Goal: Entertainment & Leisure: Consume media (video, audio)

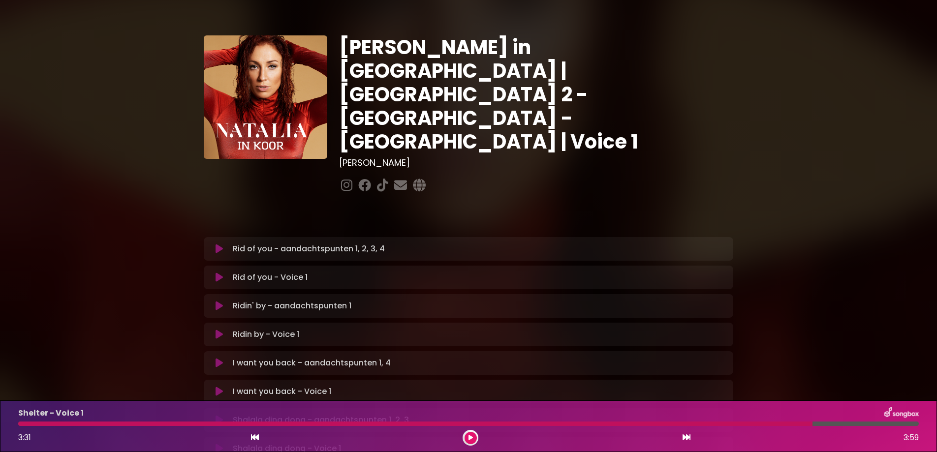
scroll to position [359, 0]
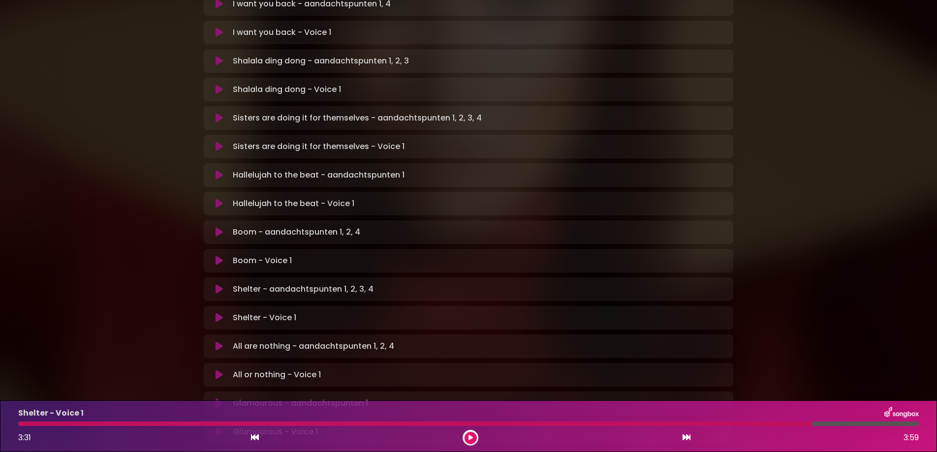
click at [210, 313] on button at bounding box center [219, 318] width 19 height 10
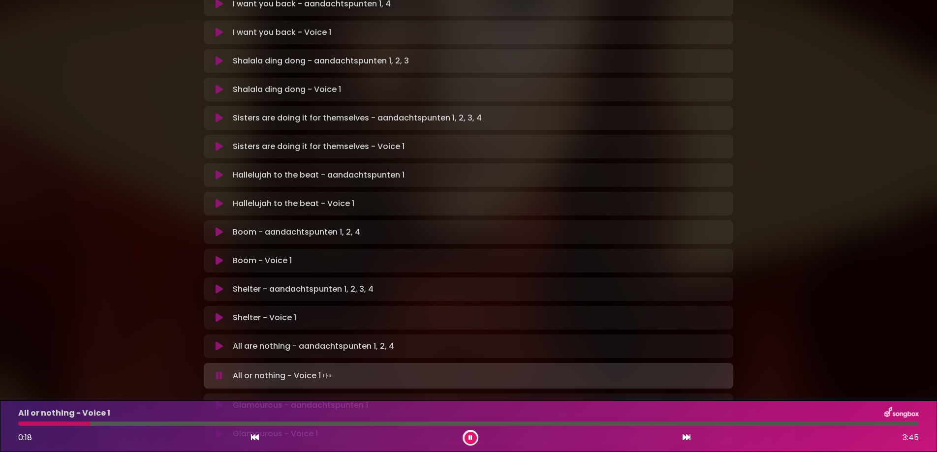
click at [218, 341] on icon at bounding box center [218, 346] width 7 height 10
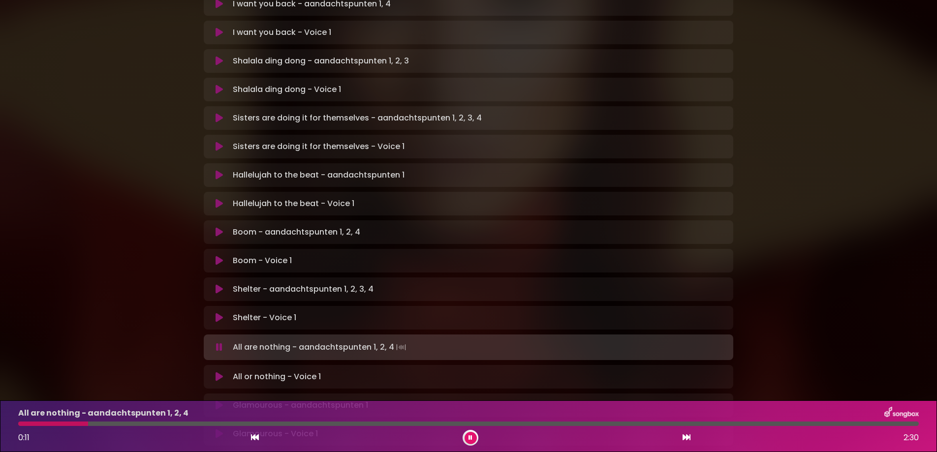
click at [473, 436] on button at bounding box center [470, 438] width 12 height 12
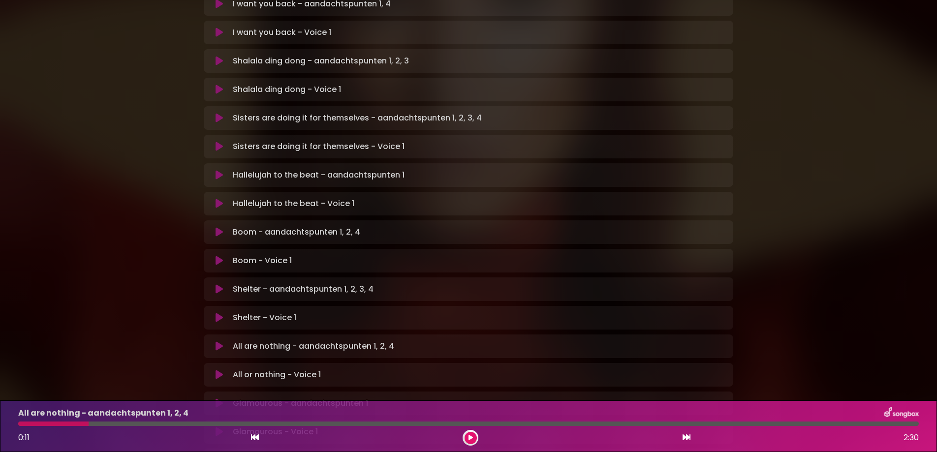
click at [215, 370] on icon at bounding box center [218, 375] width 7 height 10
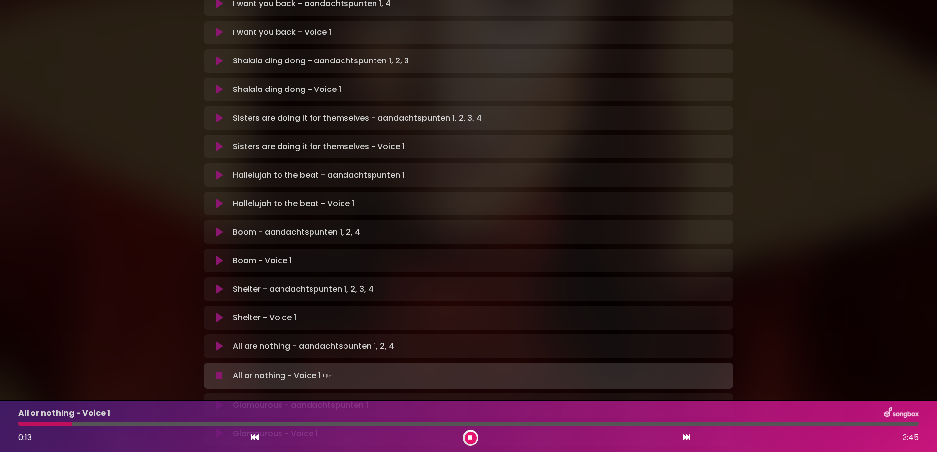
click at [215, 341] on icon at bounding box center [218, 346] width 7 height 10
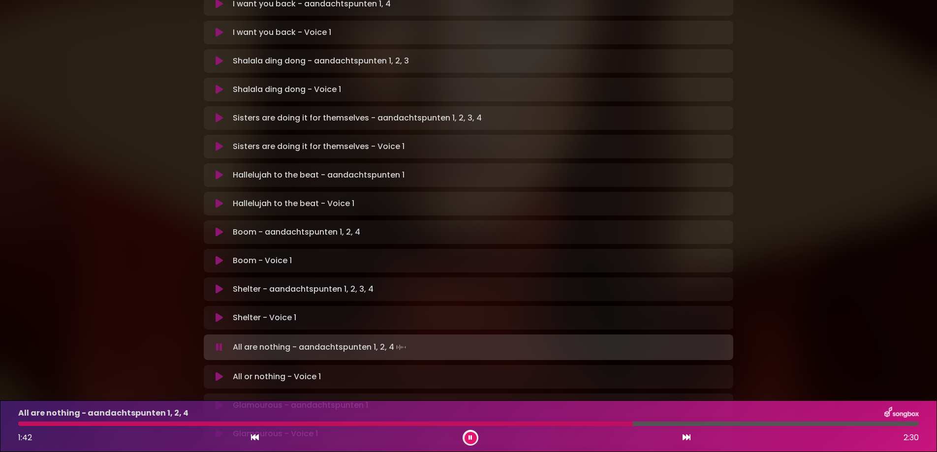
click at [211, 372] on button at bounding box center [219, 377] width 19 height 10
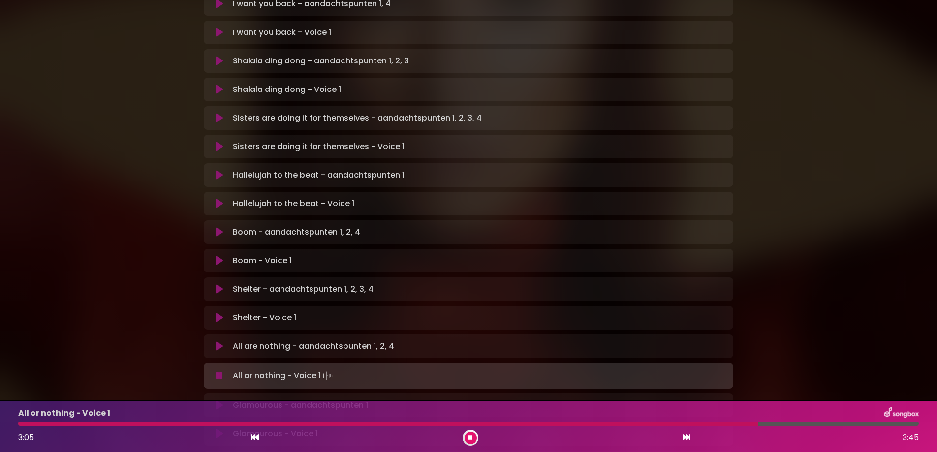
scroll to position [421, 0]
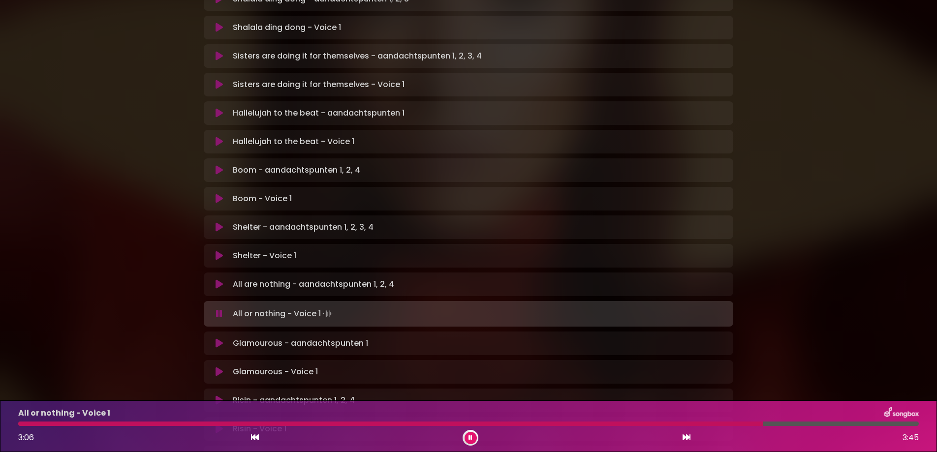
click at [215, 338] on icon at bounding box center [218, 343] width 7 height 10
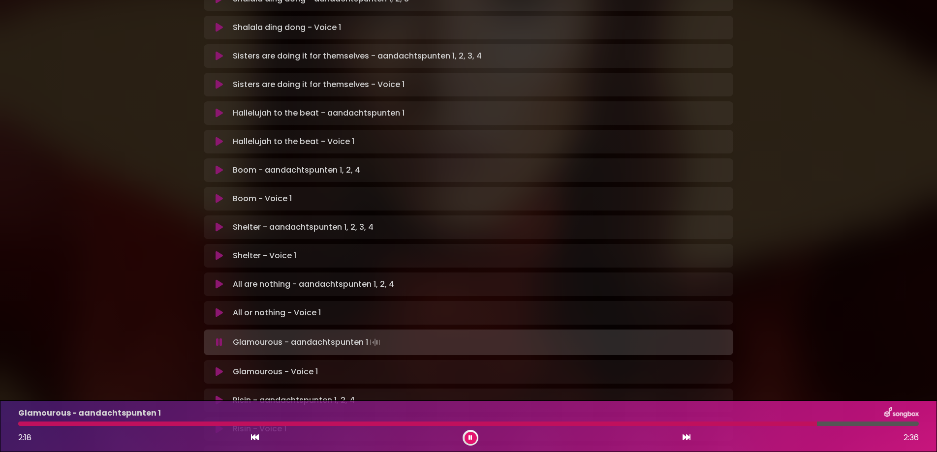
click at [215, 367] on icon at bounding box center [218, 372] width 7 height 10
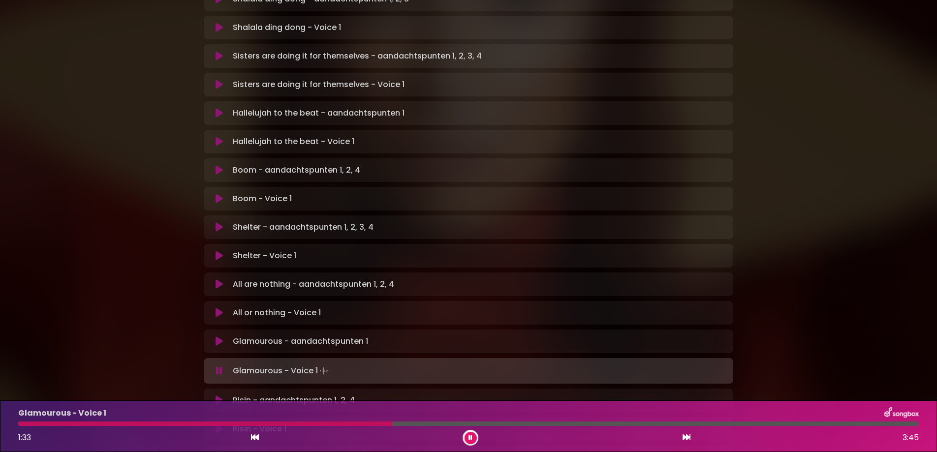
click at [338, 421] on div "Glamourous - Voice 1 1:33 3:45" at bounding box center [468, 426] width 912 height 39
drag, startPoint x: 391, startPoint y: 425, endPoint x: 338, endPoint y: 421, distance: 53.2
click at [339, 422] on div at bounding box center [468, 424] width 900 height 4
drag, startPoint x: 337, startPoint y: 421, endPoint x: 264, endPoint y: 420, distance: 72.3
click at [264, 420] on div "Glamourous - Voice 1 1:22 3:45" at bounding box center [468, 426] width 912 height 39
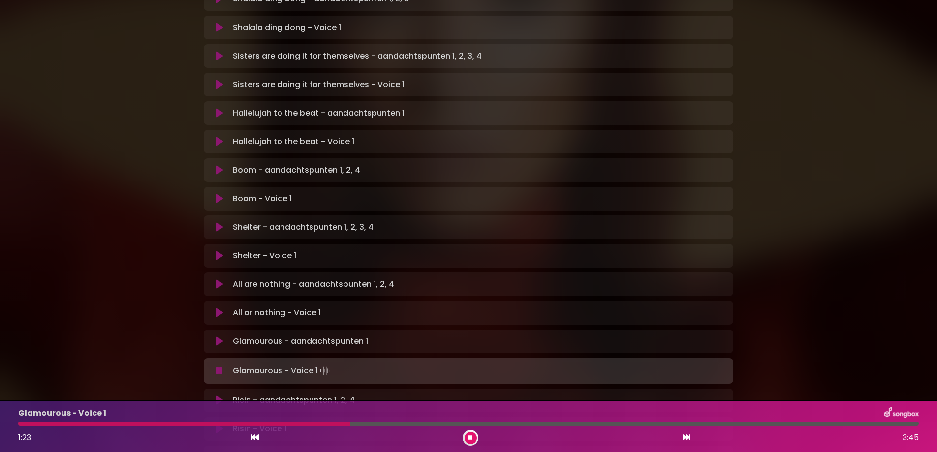
click at [286, 422] on div at bounding box center [184, 424] width 332 height 4
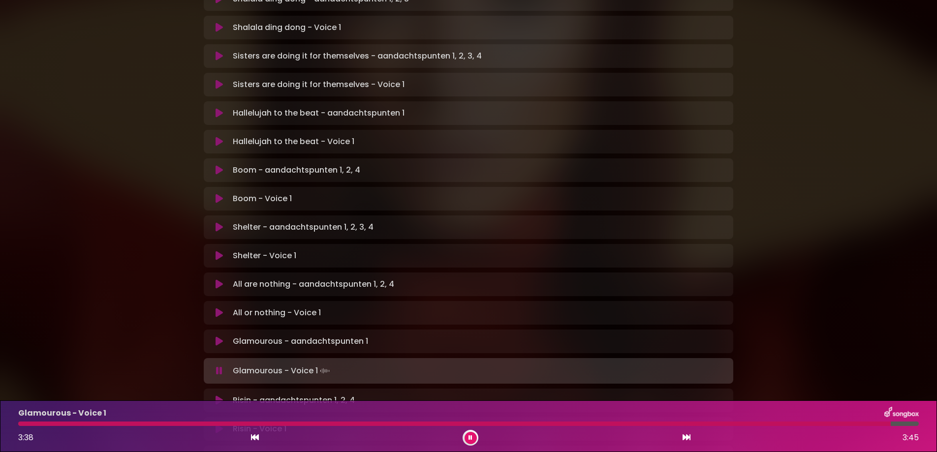
click at [215, 396] on icon at bounding box center [218, 401] width 7 height 10
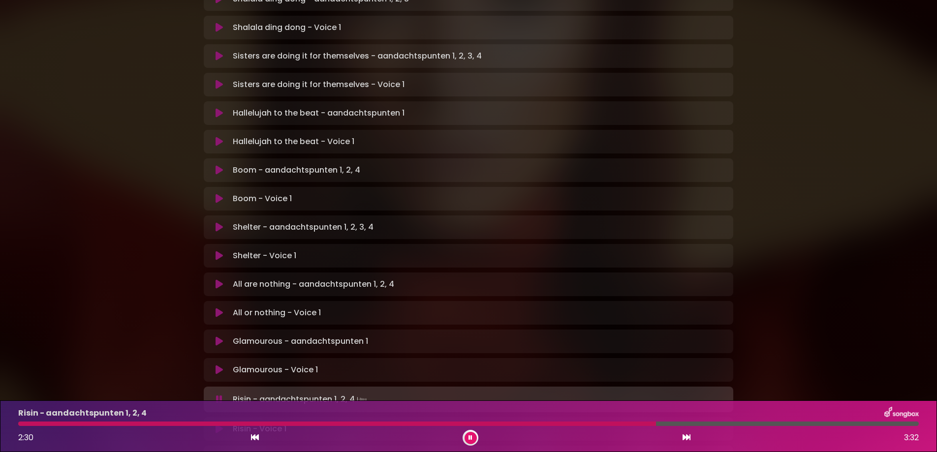
click at [689, 425] on div at bounding box center [468, 424] width 900 height 4
click at [733, 422] on div at bounding box center [468, 424] width 900 height 4
click at [774, 420] on div "Risin - aandachtspunten 1, 2, 4 2:49 3:32" at bounding box center [468, 426] width 912 height 39
click at [781, 422] on div at bounding box center [468, 424] width 900 height 4
click at [867, 422] on div at bounding box center [468, 424] width 900 height 4
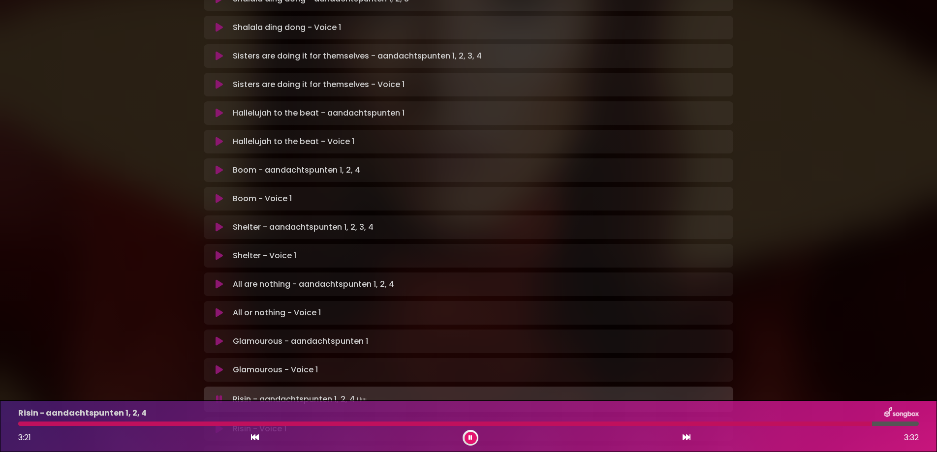
click at [899, 424] on div at bounding box center [468, 424] width 900 height 4
click at [216, 424] on icon at bounding box center [218, 429] width 7 height 10
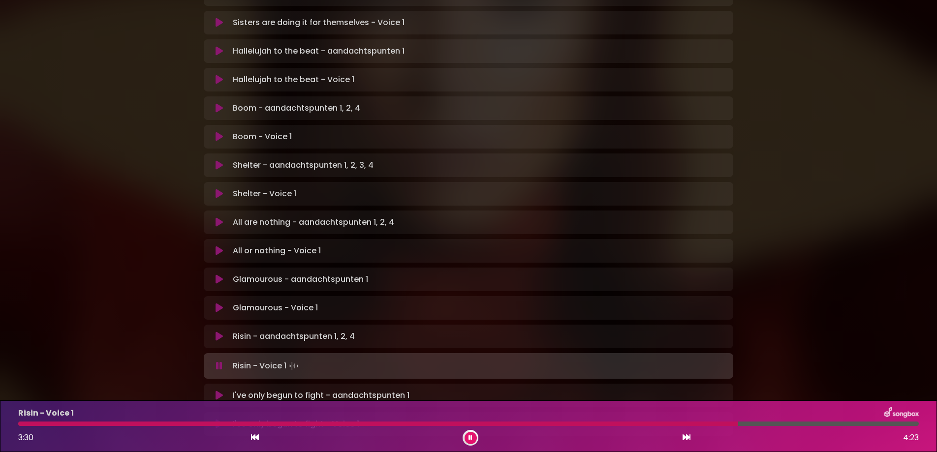
scroll to position [545, 0]
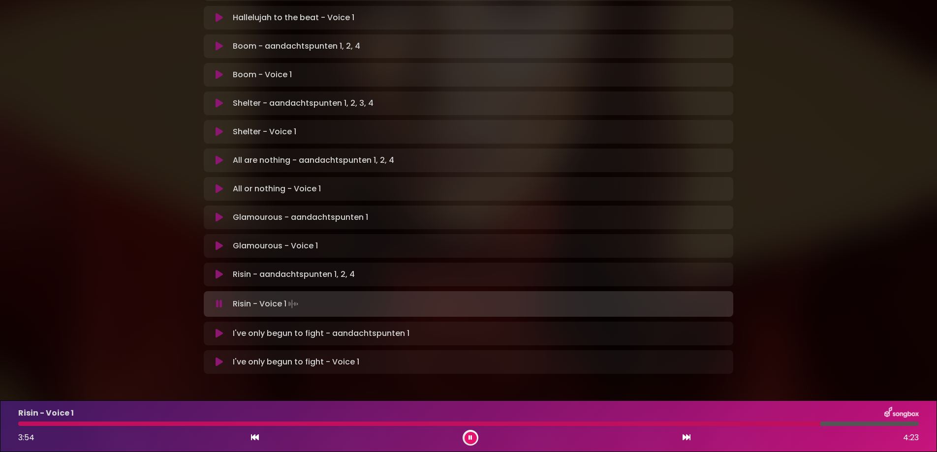
click at [215, 329] on icon at bounding box center [218, 334] width 7 height 10
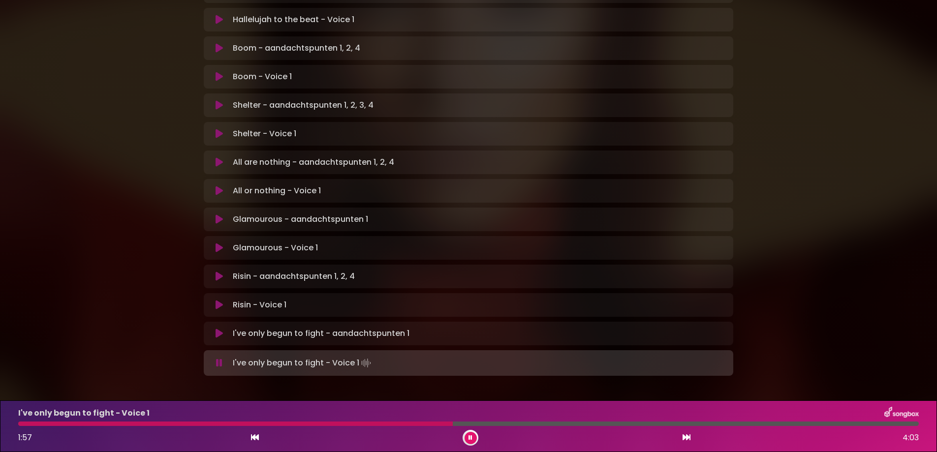
click at [468, 434] on button at bounding box center [470, 438] width 12 height 12
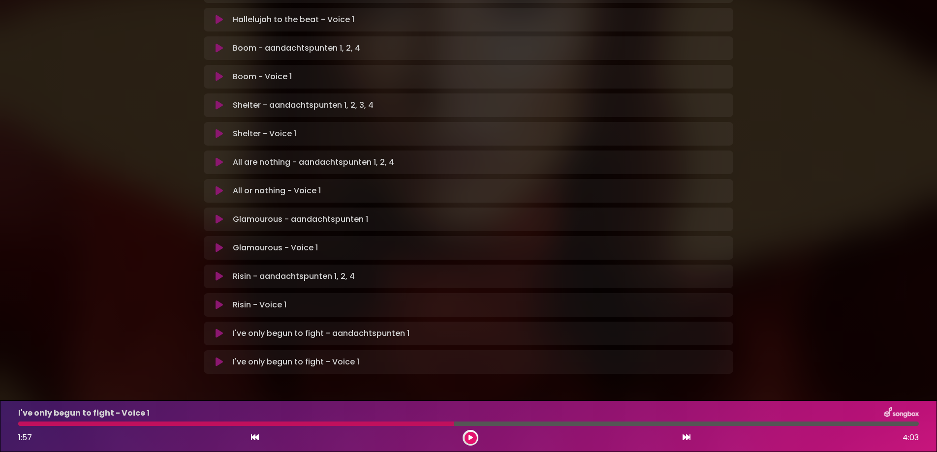
click at [468, 434] on button at bounding box center [470, 438] width 12 height 12
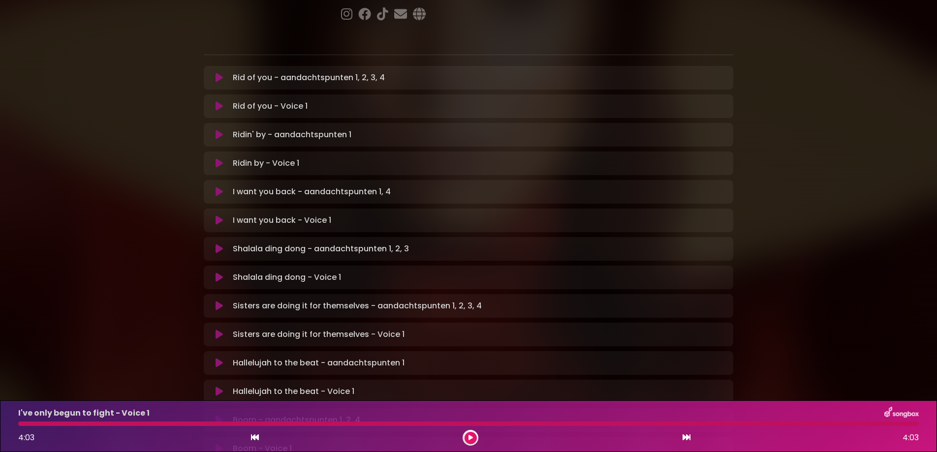
scroll to position [0, 0]
